Goal: Task Accomplishment & Management: Use online tool/utility

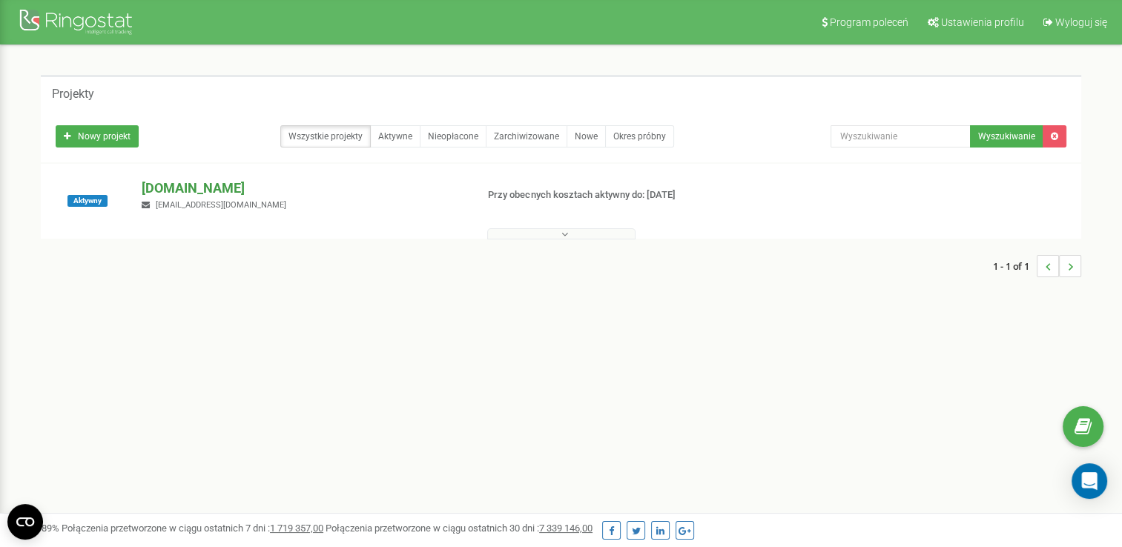
drag, startPoint x: 179, startPoint y: 194, endPoint x: 201, endPoint y: 194, distance: 22.2
click at [181, 194] on p "[DOMAIN_NAME]" at bounding box center [303, 188] width 322 height 19
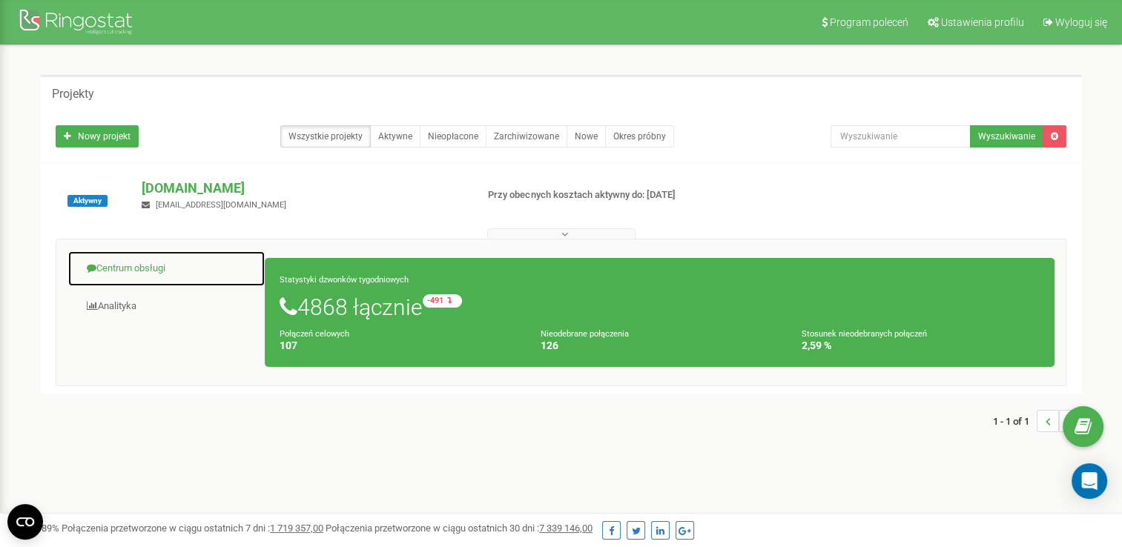
click at [143, 267] on link "Centrum obsługi" at bounding box center [166, 269] width 198 height 36
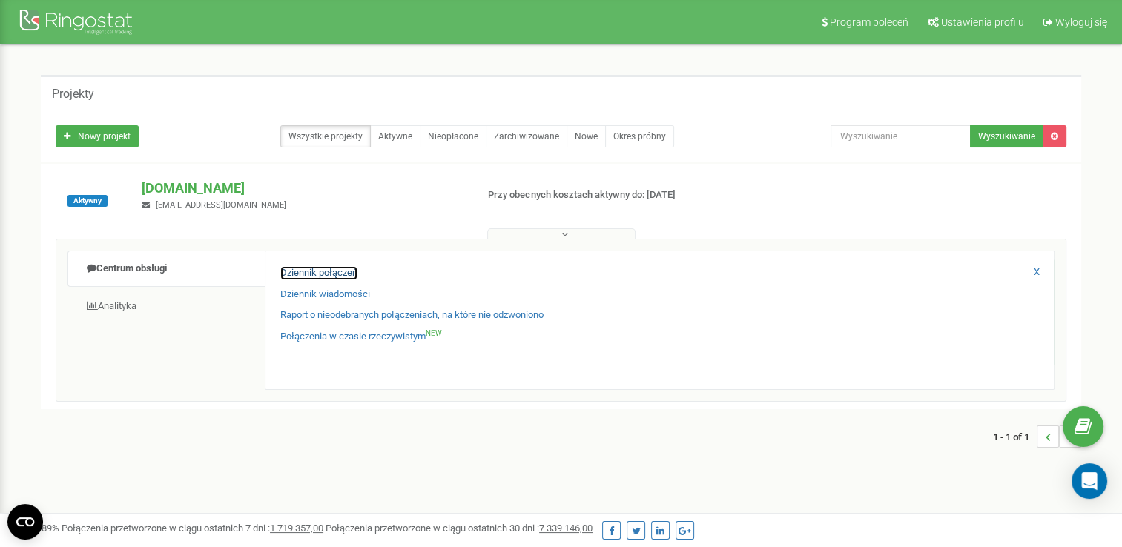
click at [318, 268] on link "Dziennik połączeń" at bounding box center [318, 273] width 77 height 14
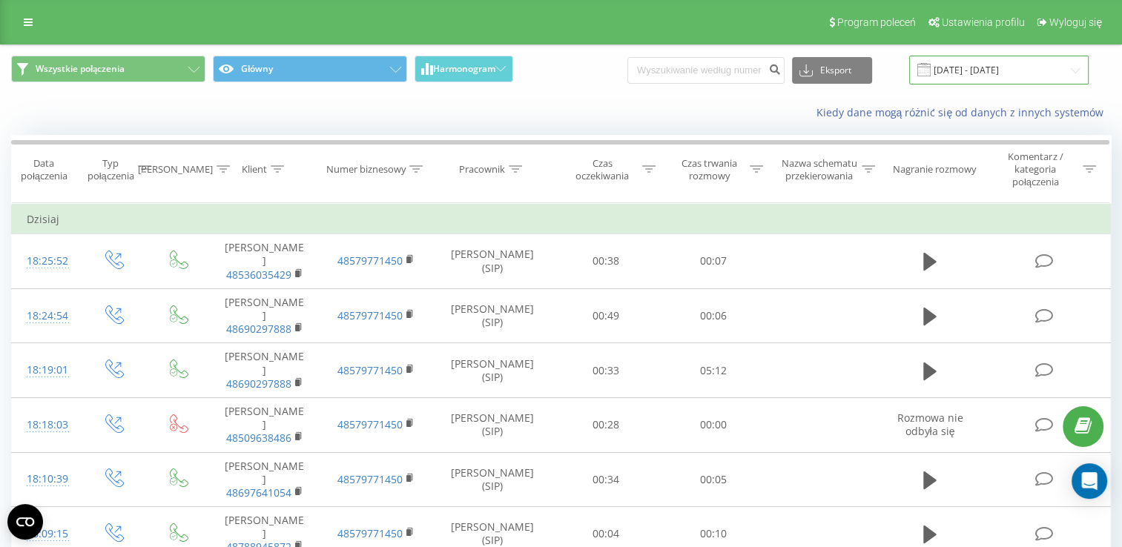
click at [972, 65] on input "19.07.2025 - 19.08.2025" at bounding box center [998, 70] width 179 height 29
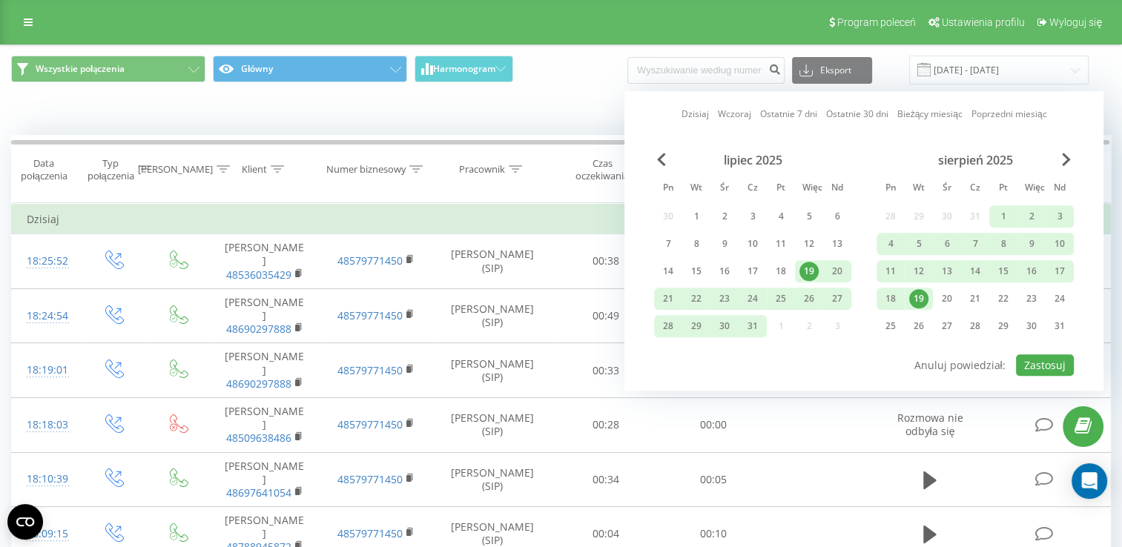
click at [914, 298] on div "19" at bounding box center [918, 298] width 19 height 19
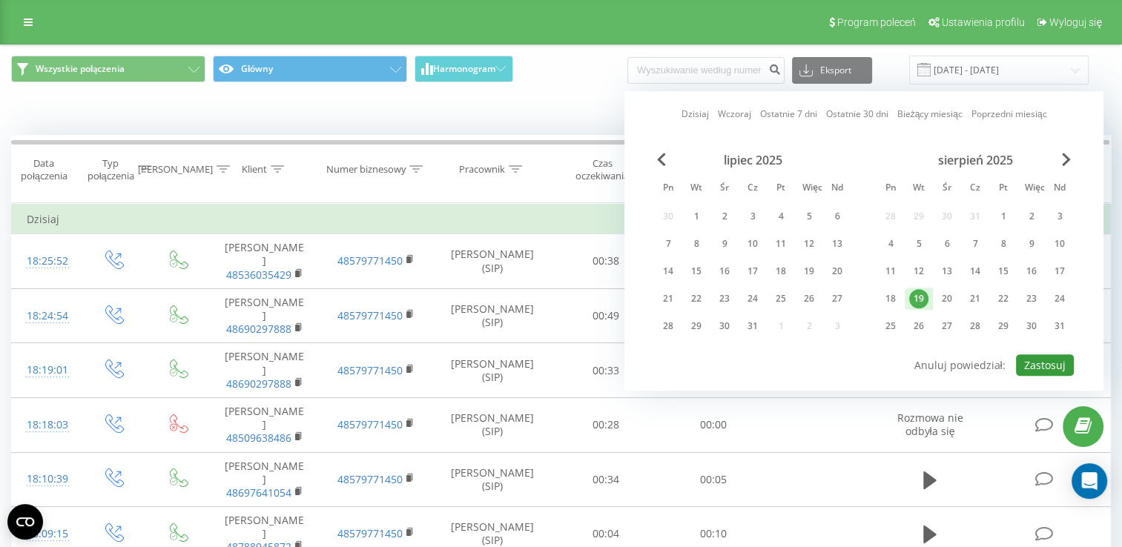
click at [1041, 366] on button "Zastosuj" at bounding box center [1045, 365] width 58 height 22
type input "19.08.2025 - 19.08.2025"
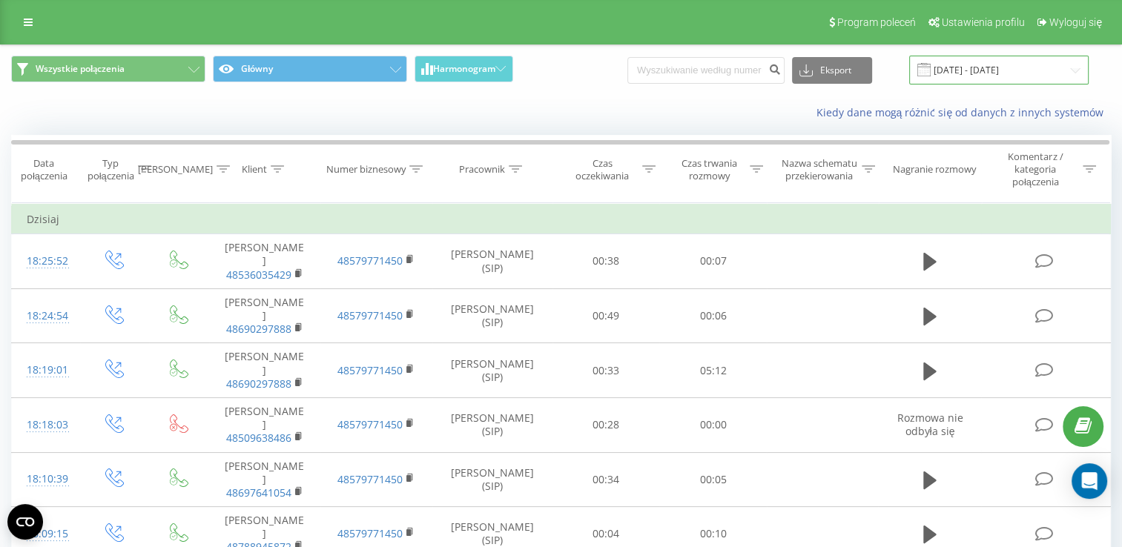
click at [1007, 76] on input "19.08.2025 - 19.08.2025" at bounding box center [998, 70] width 179 height 29
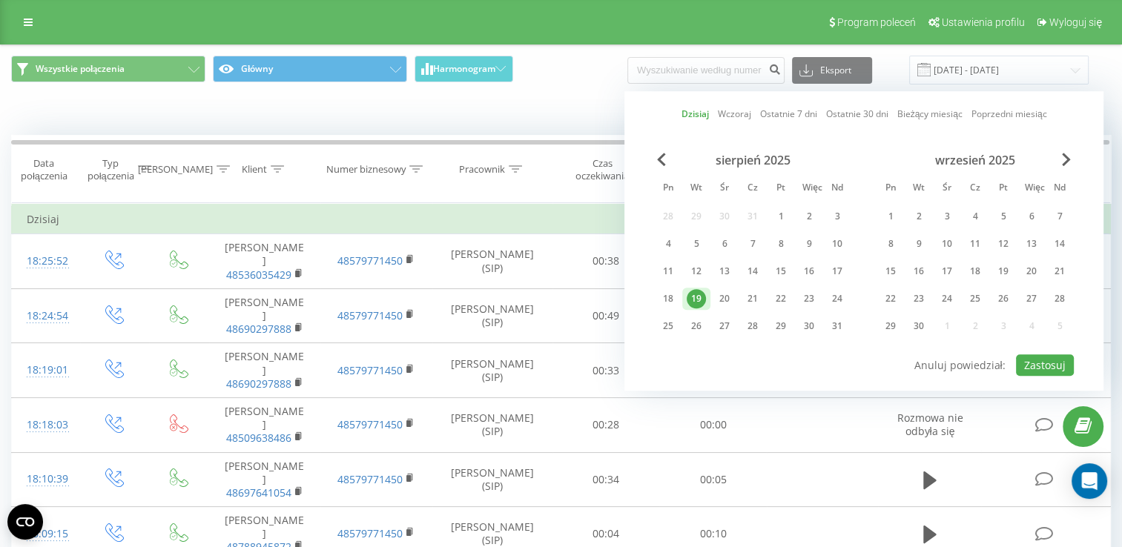
click at [559, 76] on div "Wszystkie połączenia Główny Harmonogram Eksport .csv .xls .xlsx 19.08.2025 - 19…" at bounding box center [561, 70] width 1100 height 29
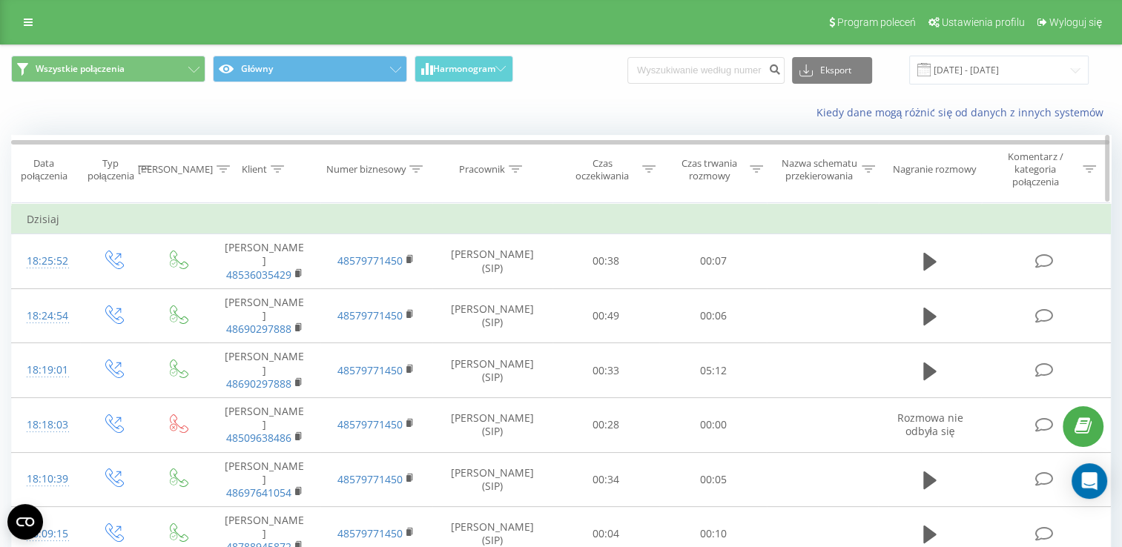
click at [748, 171] on div "Czas trwania rozmowy" at bounding box center [718, 169] width 90 height 25
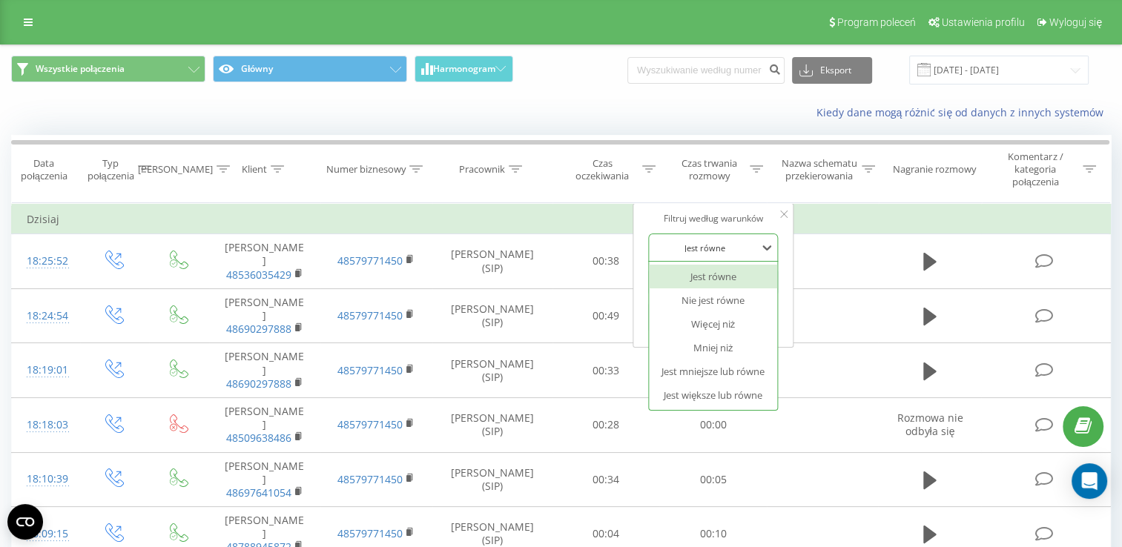
click at [712, 257] on div "Jest równe" at bounding box center [705, 248] width 108 height 22
click at [751, 399] on div "Jest większe lub równe" at bounding box center [713, 395] width 129 height 24
